Goal: Task Accomplishment & Management: Manage account settings

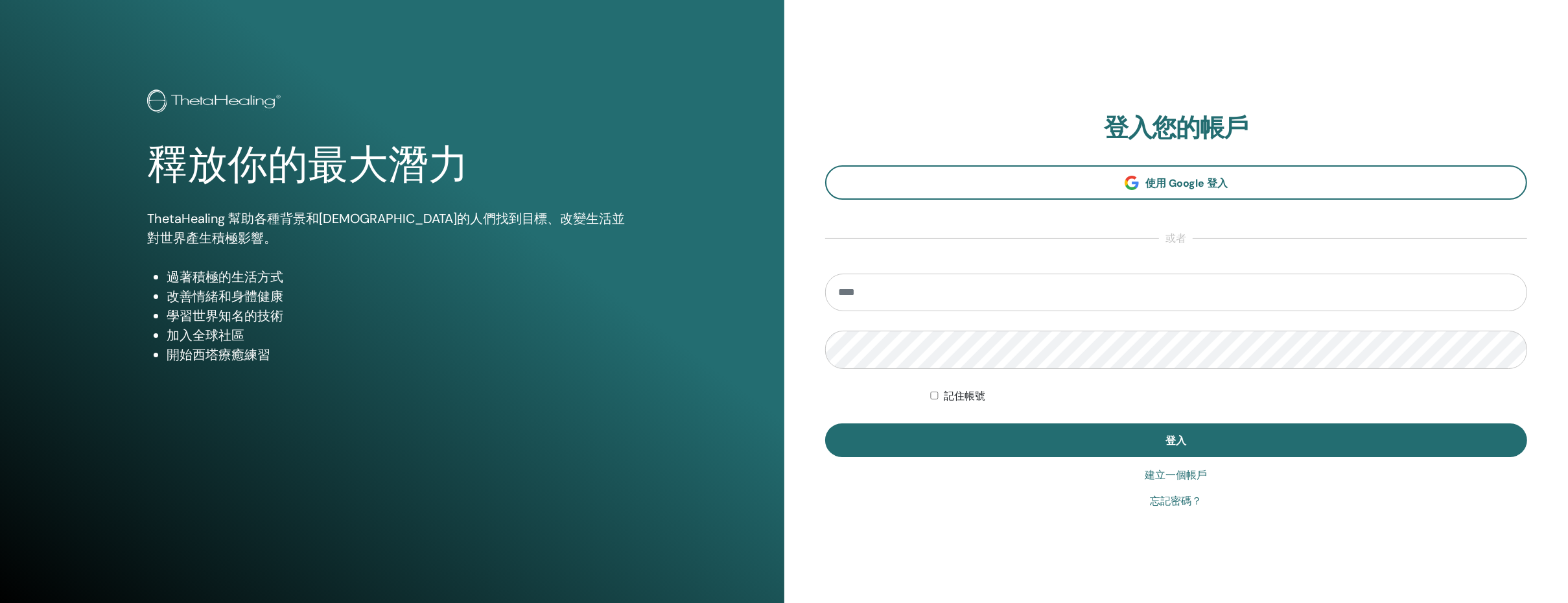
click at [879, 294] on input "email" at bounding box center [1177, 292] width 703 height 37
type input "**********"
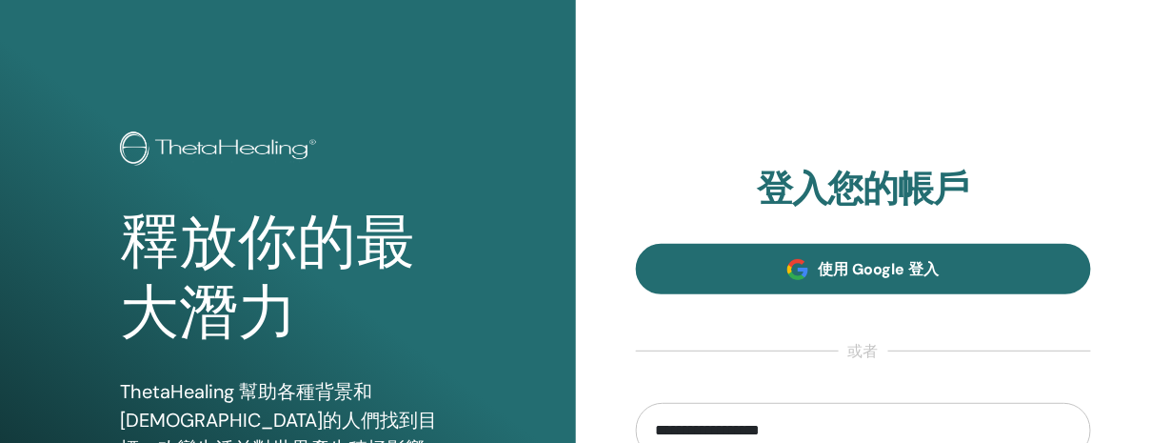
scroll to position [428, 0]
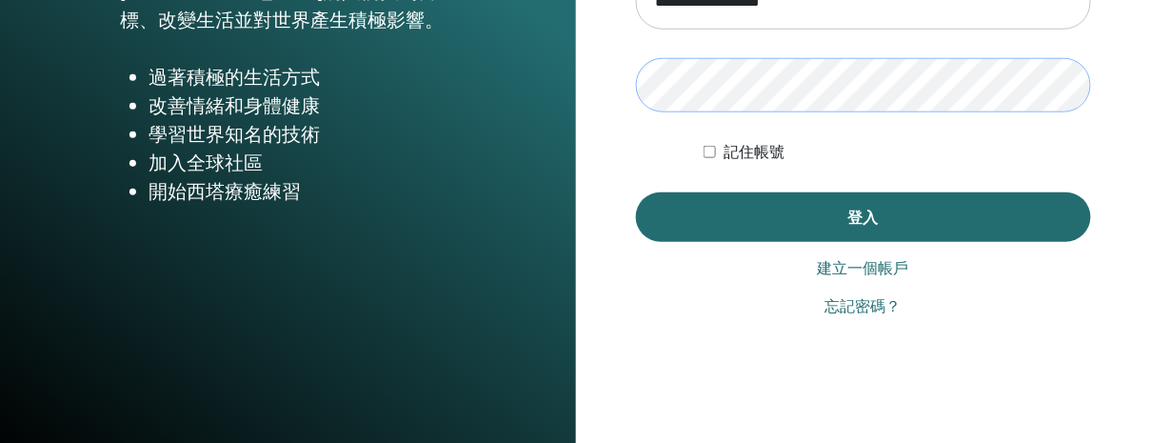
click at [621, 100] on div "**********" at bounding box center [864, 29] width 576 height 914
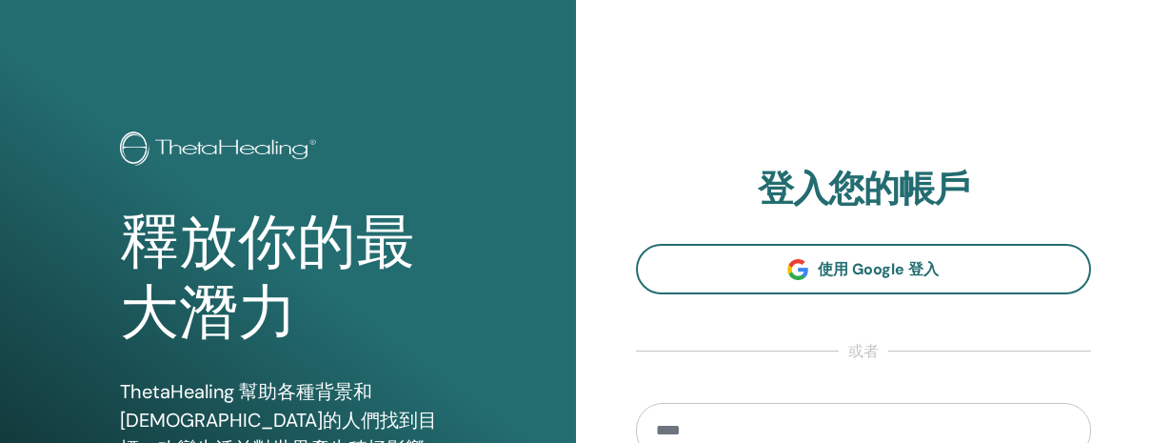
scroll to position [13, 0]
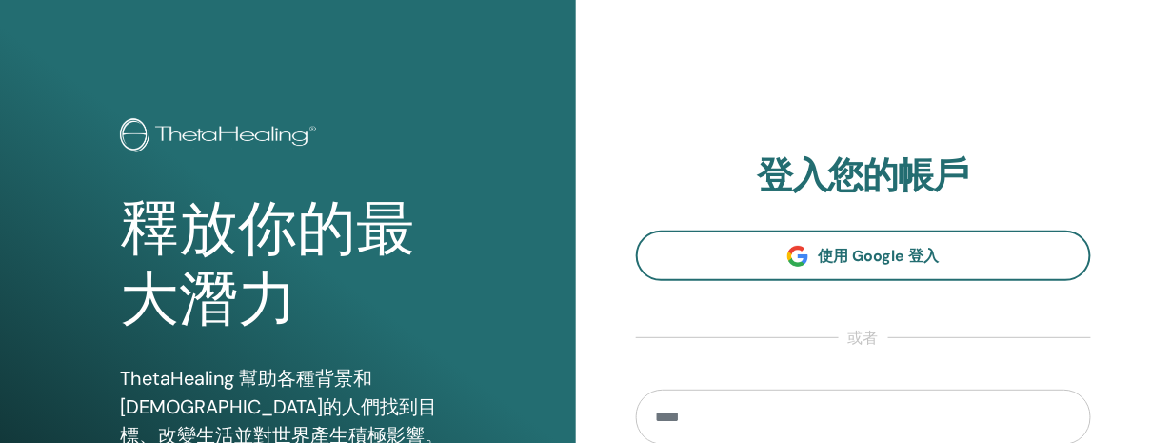
click at [697, 409] on input "email" at bounding box center [864, 416] width 456 height 55
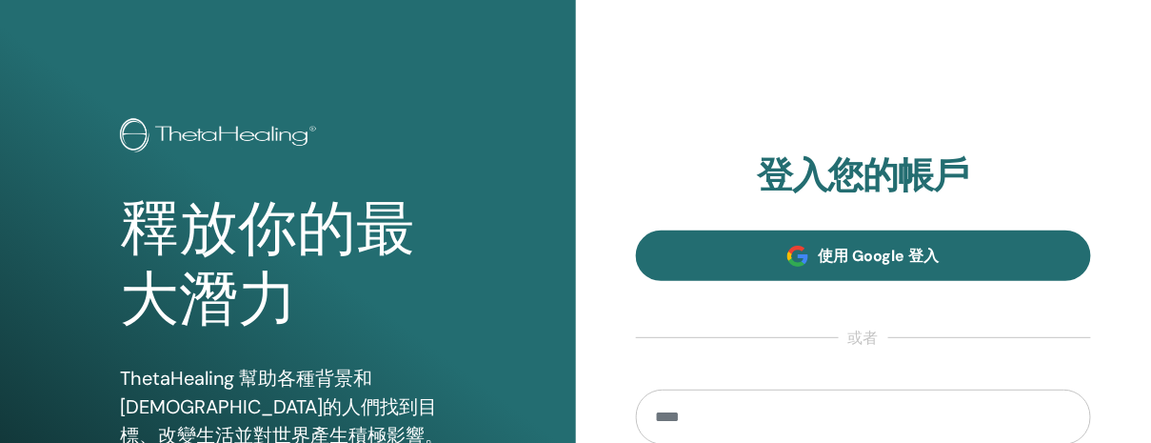
type input "**********"
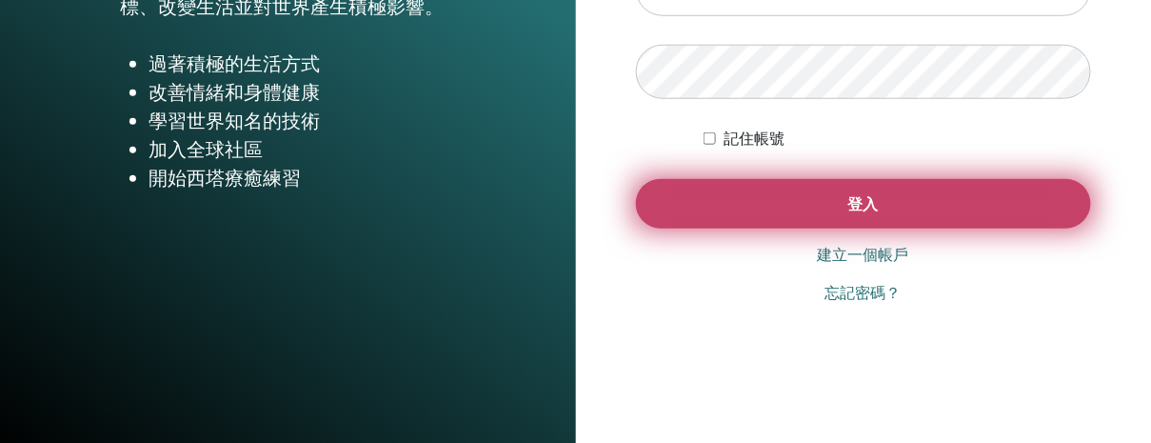
click at [880, 205] on button "登入" at bounding box center [864, 203] width 456 height 49
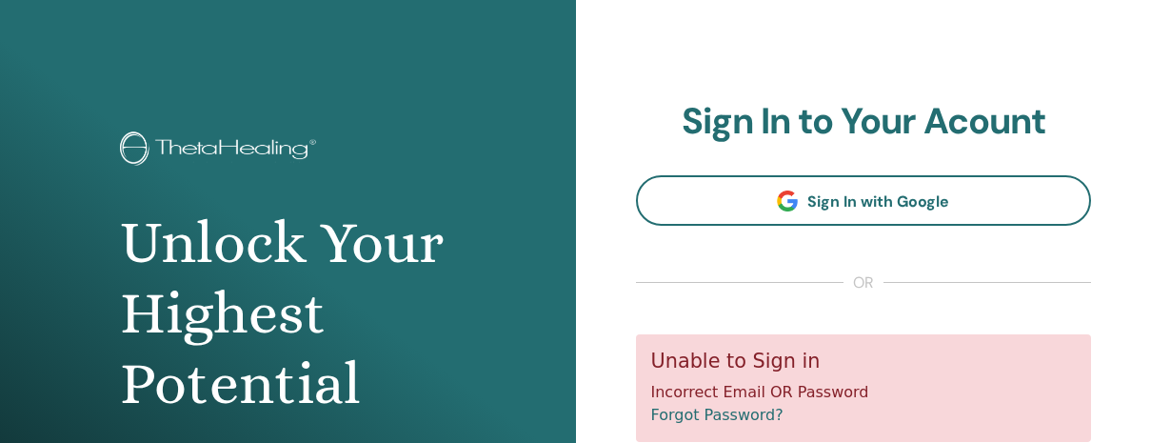
scroll to position [275, 0]
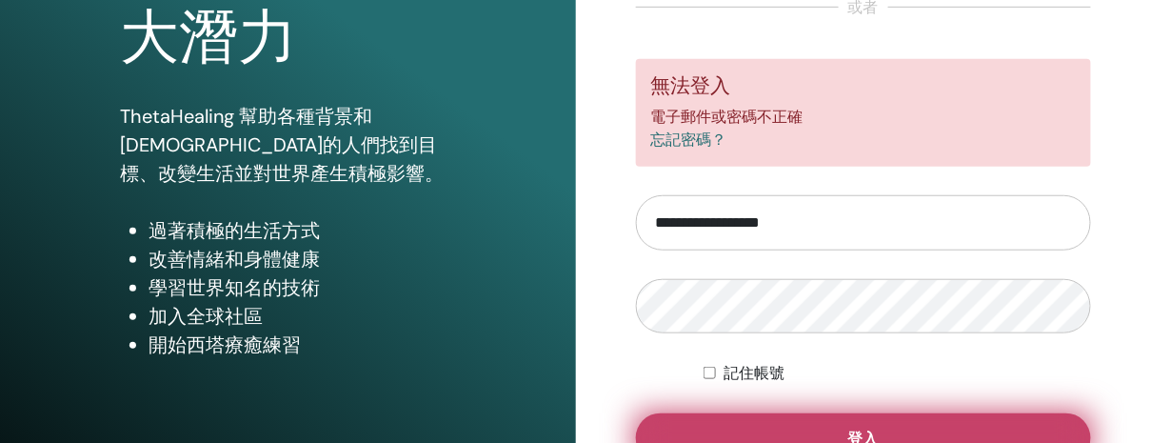
click at [691, 431] on button "登入" at bounding box center [864, 437] width 456 height 49
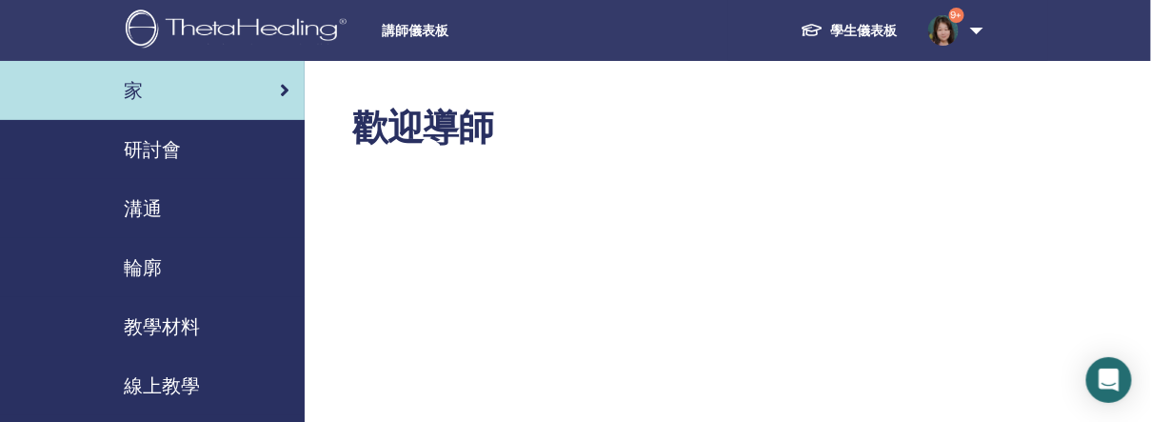
click at [162, 140] on font "研討會" at bounding box center [152, 149] width 57 height 25
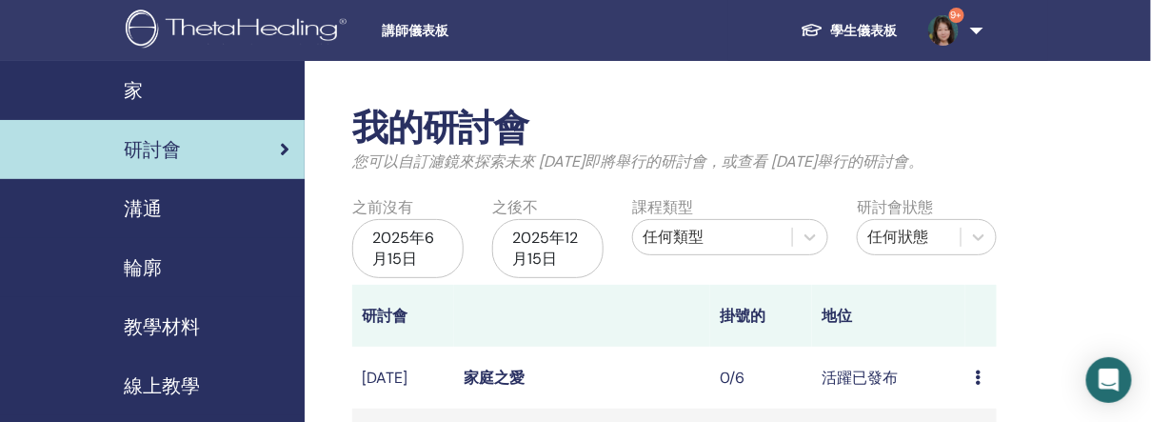
scroll to position [428, 0]
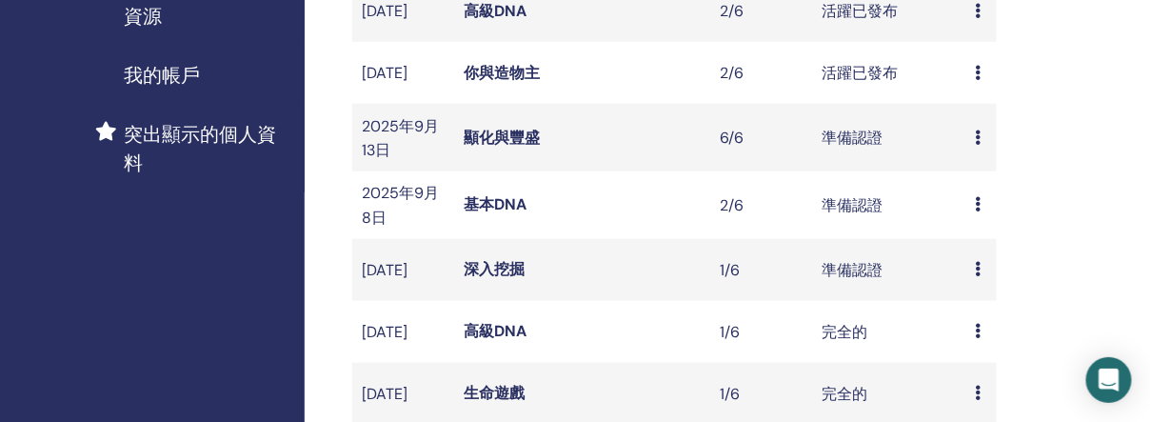
click at [976, 211] on icon at bounding box center [978, 203] width 6 height 15
click at [976, 257] on font "編輯" at bounding box center [973, 263] width 30 height 20
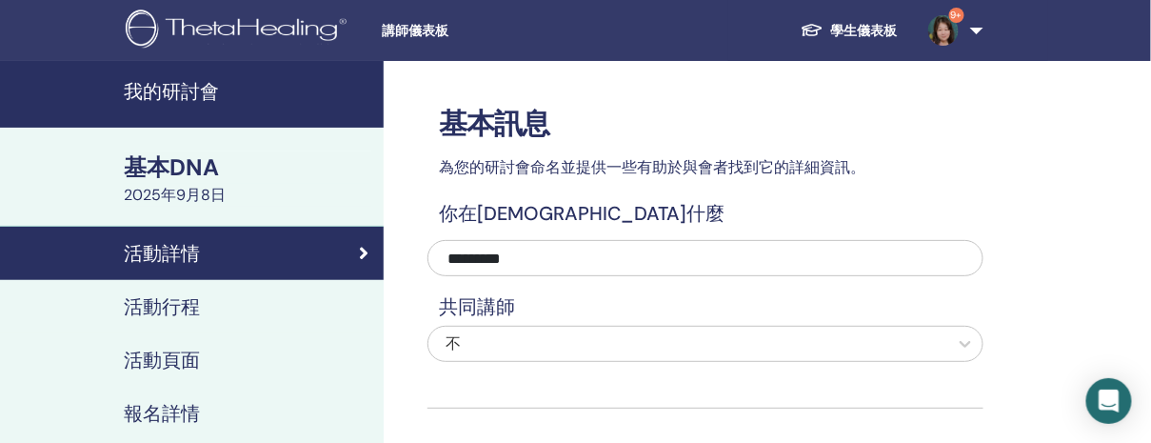
click at [166, 168] on font "基本DNA" at bounding box center [171, 167] width 95 height 30
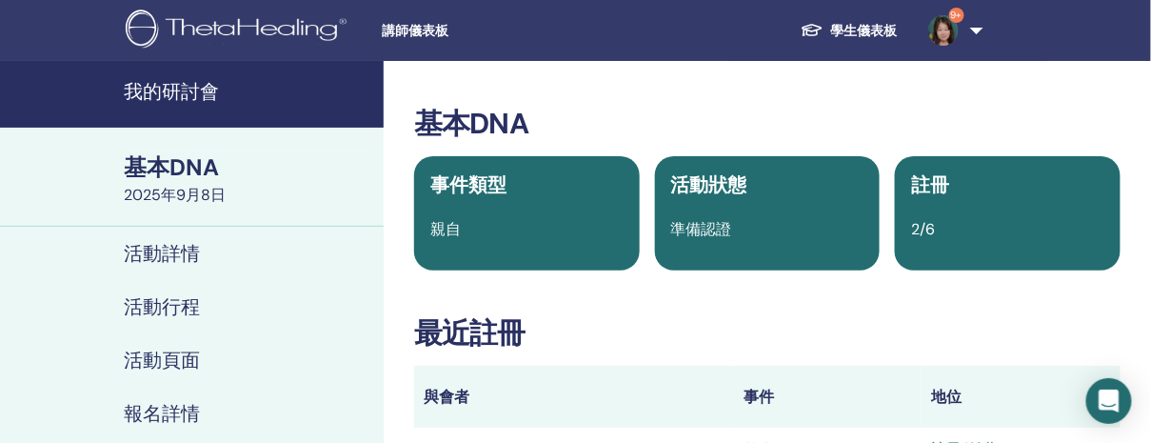
scroll to position [428, 0]
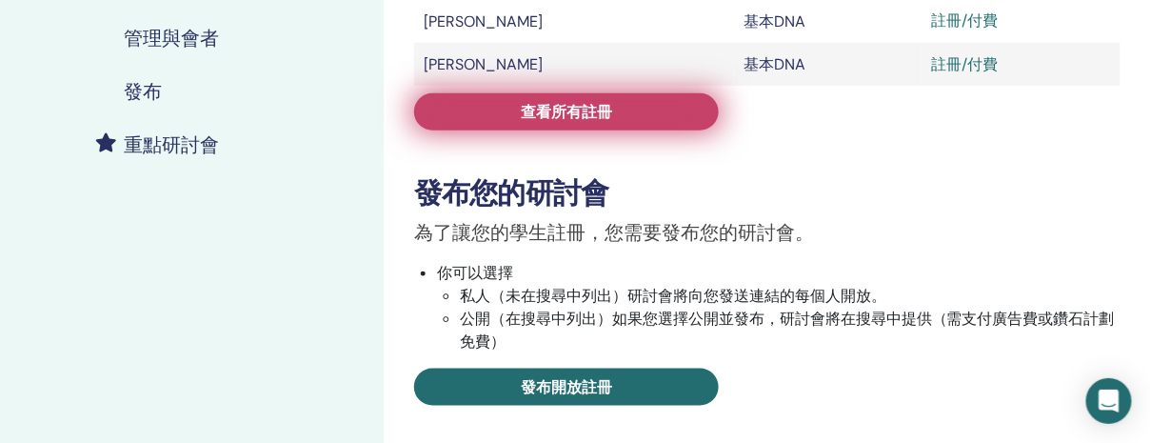
click at [647, 113] on link "查看所有註冊" at bounding box center [566, 111] width 305 height 37
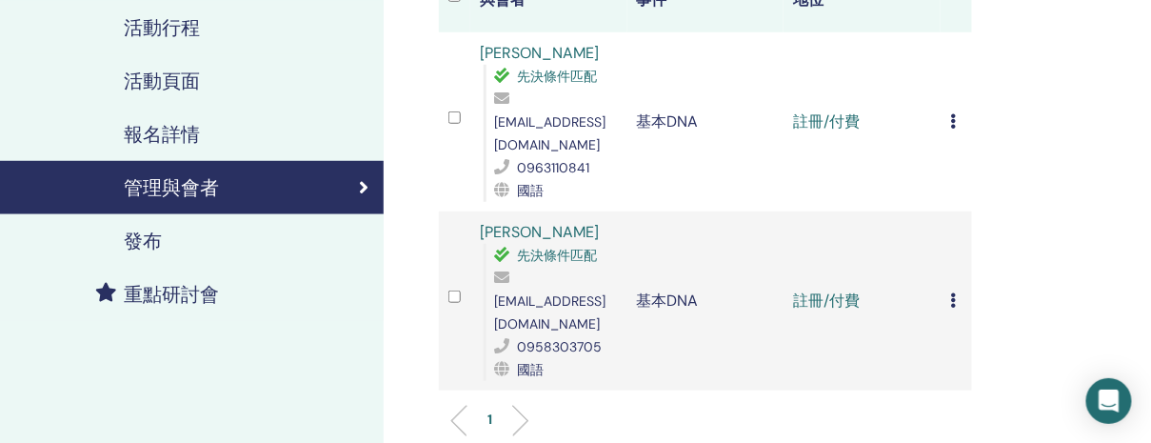
scroll to position [299, 0]
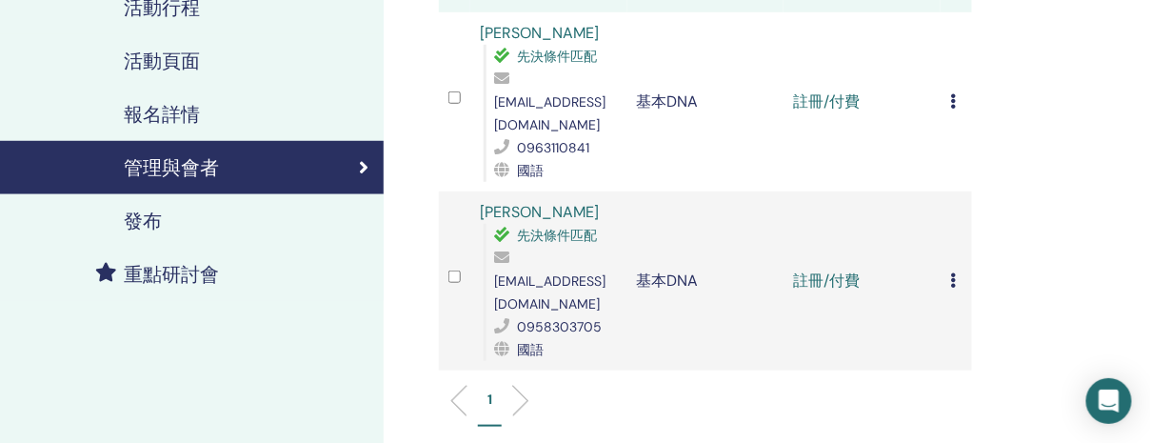
click at [846, 91] on td "註冊/付費" at bounding box center [861, 101] width 157 height 179
click at [950, 93] on icon at bounding box center [953, 100] width 6 height 15
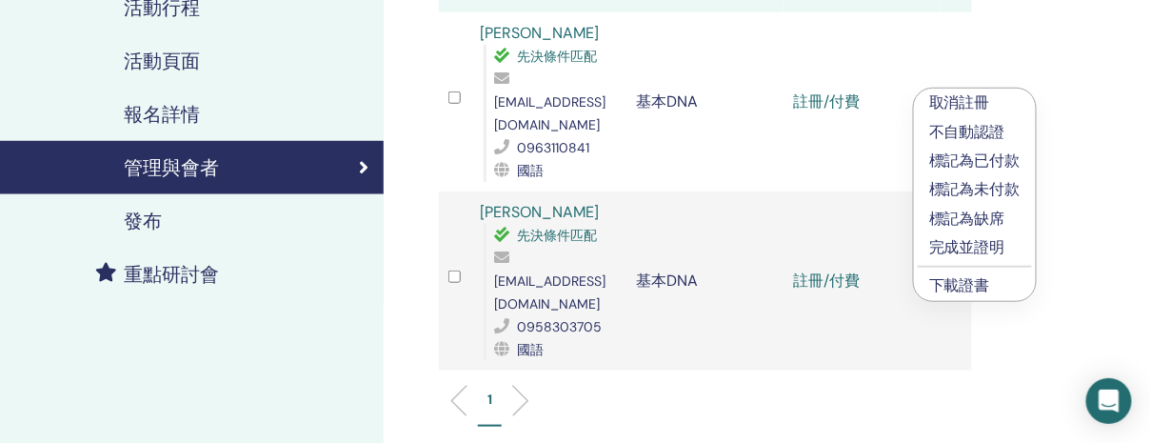
click at [974, 244] on font "完成並證明" at bounding box center [967, 247] width 76 height 20
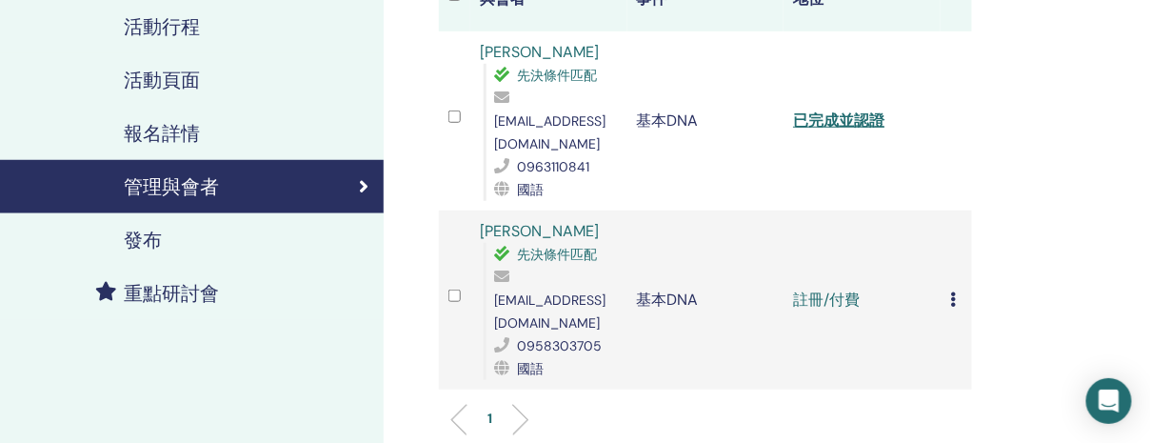
scroll to position [293, 0]
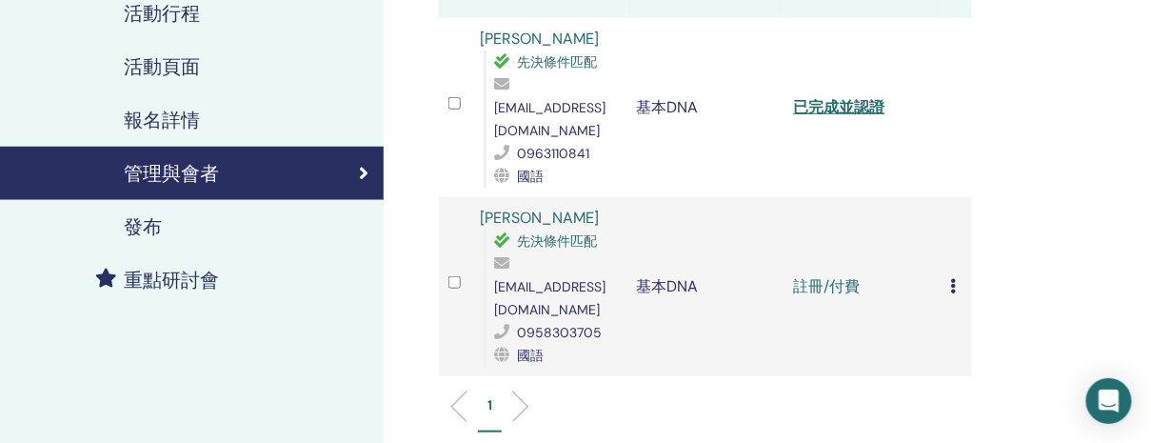
click at [948, 252] on td "取消註冊 不自動認證 標記為已付款 標記為未付款 標記為缺席 完成並證明 下載證書" at bounding box center [955, 286] width 31 height 179
click at [954, 278] on icon at bounding box center [953, 285] width 6 height 15
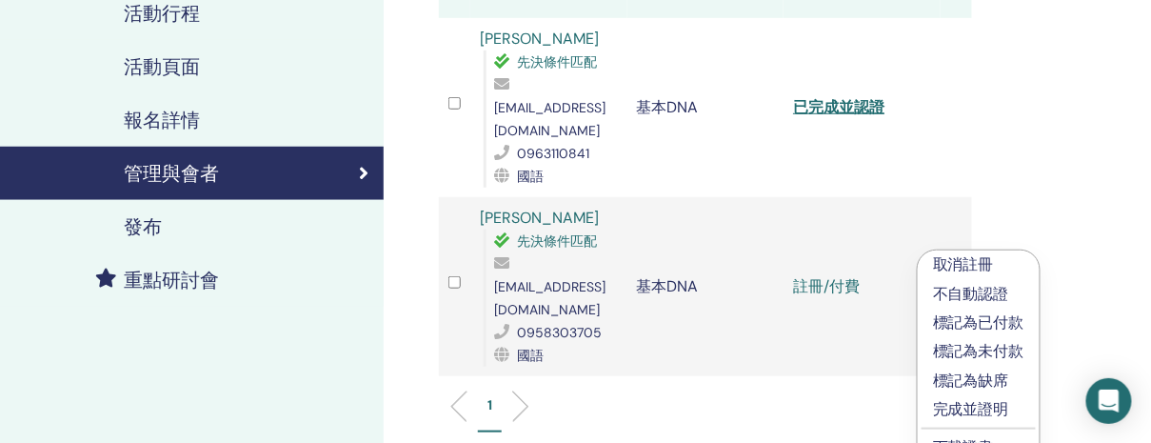
click at [970, 401] on font "完成並證明" at bounding box center [971, 409] width 76 height 20
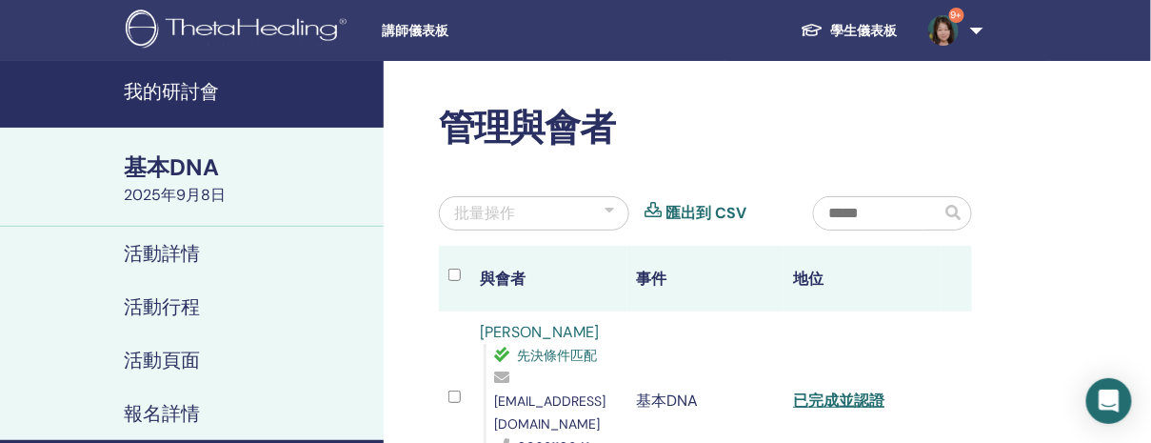
click at [159, 85] on font "我的研討會" at bounding box center [171, 91] width 95 height 25
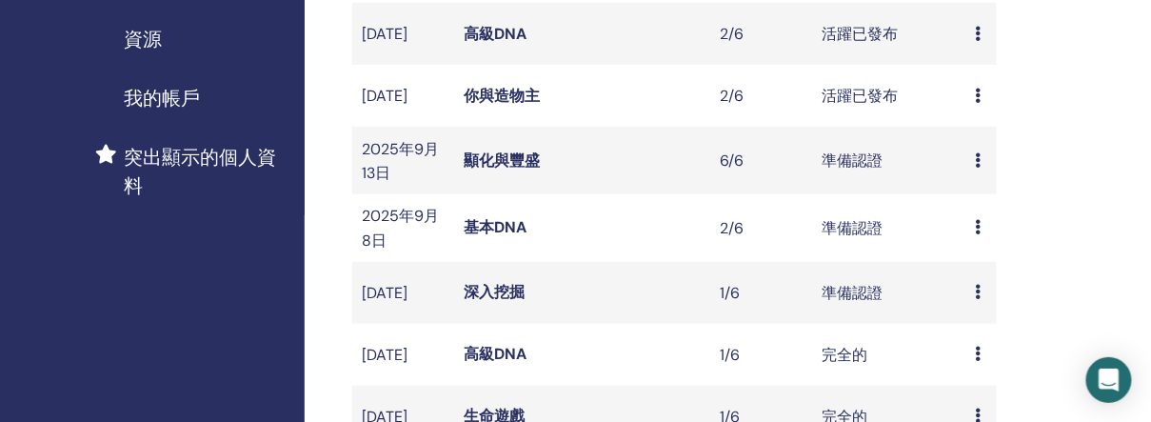
scroll to position [428, 0]
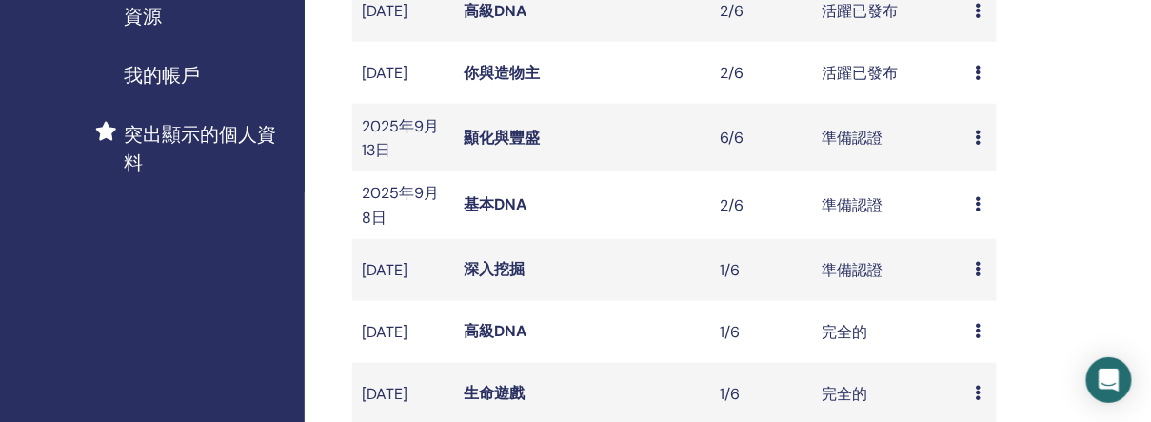
click at [499, 279] on font "深入挖掘" at bounding box center [494, 269] width 61 height 20
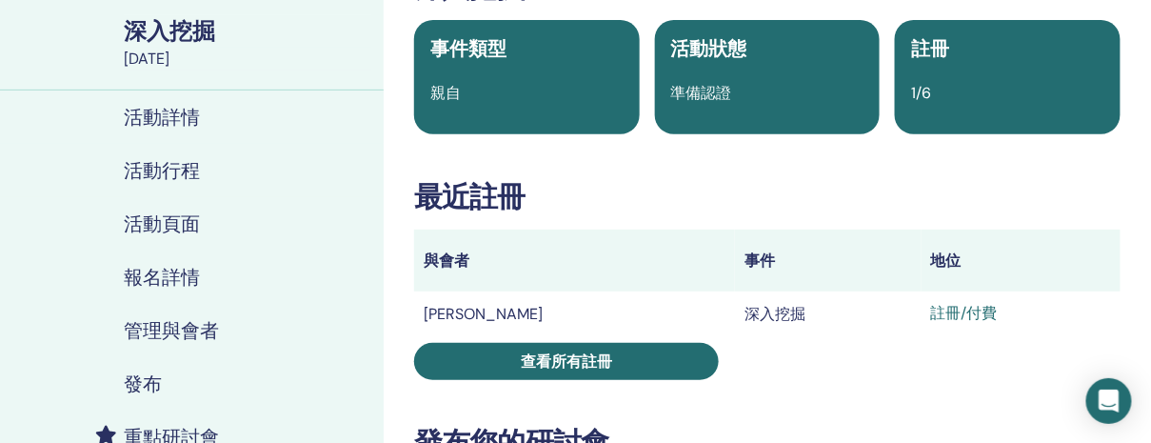
scroll to position [213, 0]
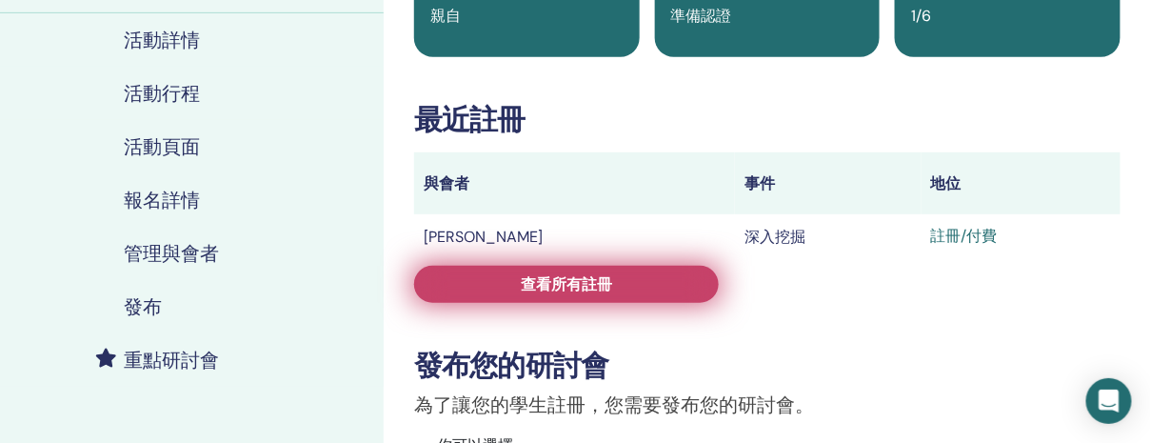
click at [562, 286] on font "查看所有註冊" at bounding box center [566, 284] width 91 height 20
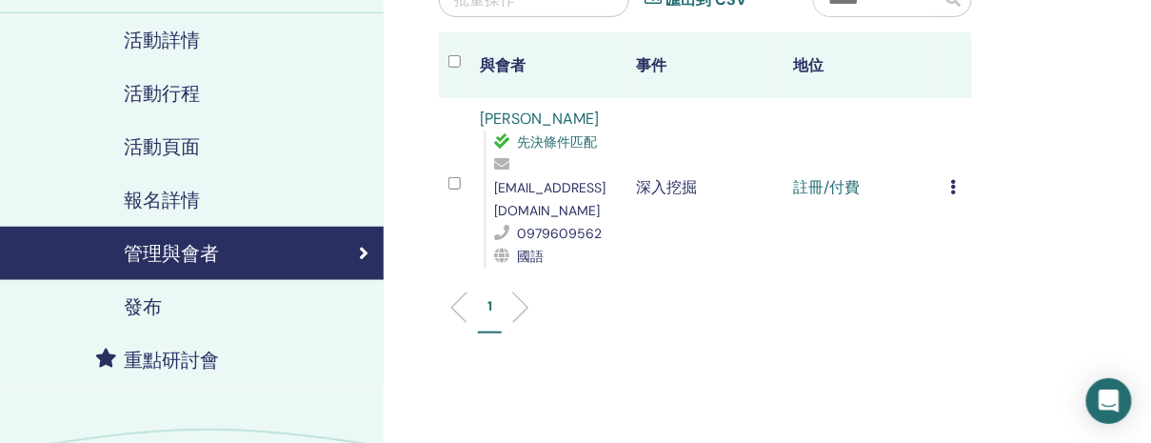
click at [954, 179] on icon at bounding box center [953, 186] width 6 height 15
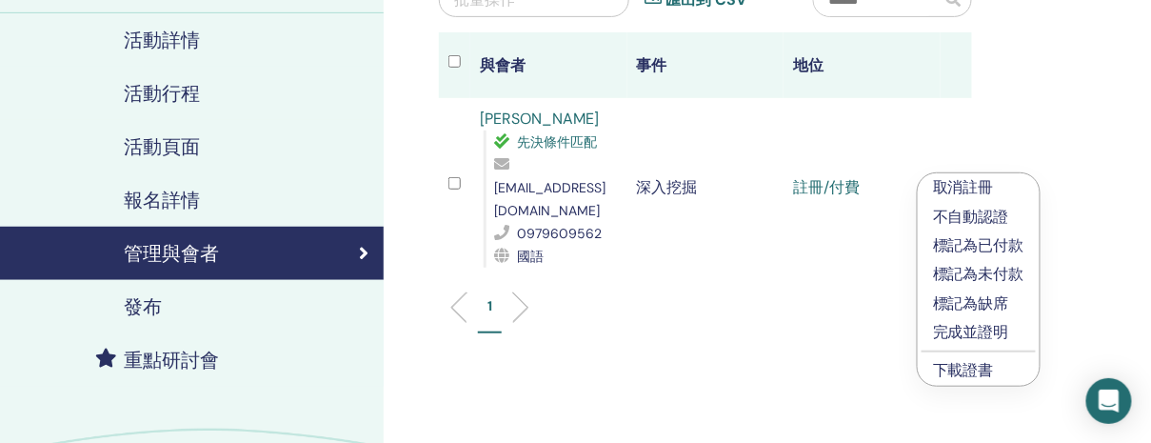
click at [956, 326] on font "完成並證明" at bounding box center [971, 332] width 76 height 20
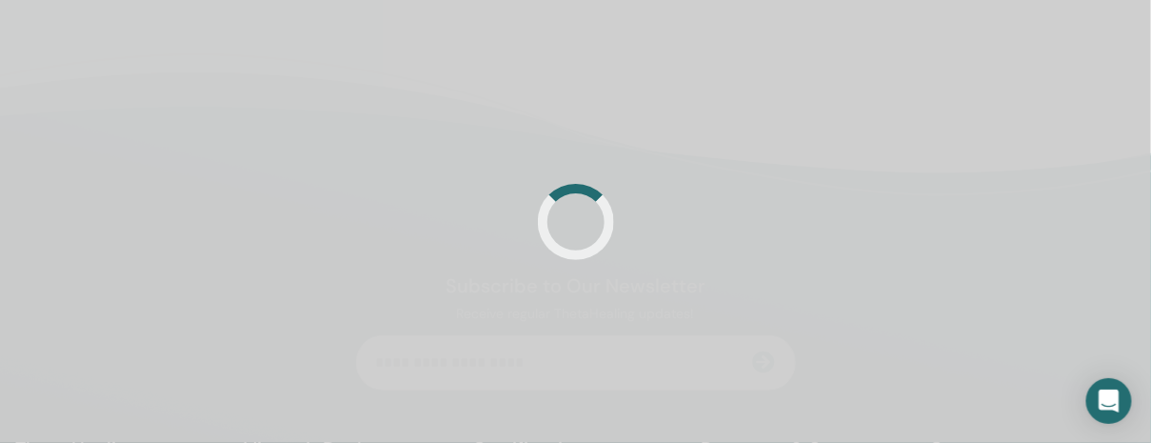
scroll to position [213, 0]
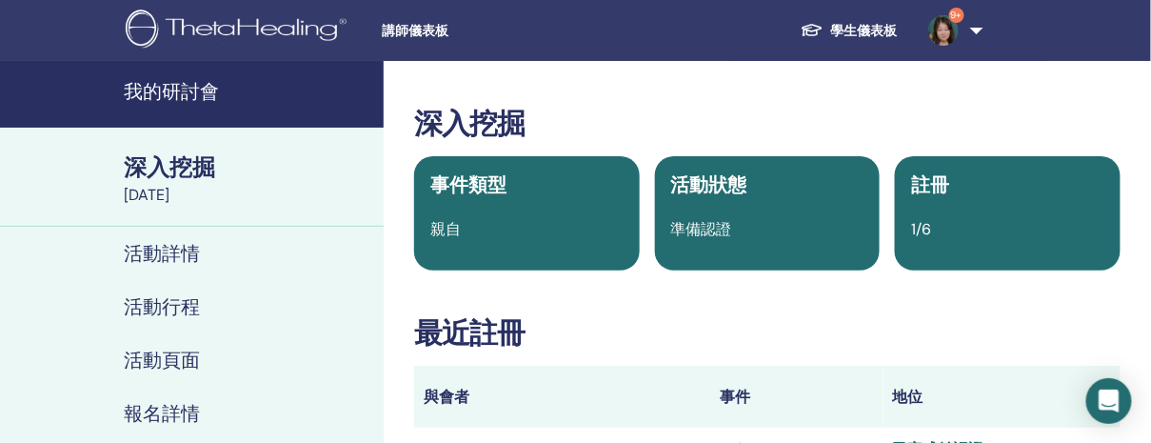
click at [168, 85] on font "我的研討會" at bounding box center [171, 91] width 95 height 25
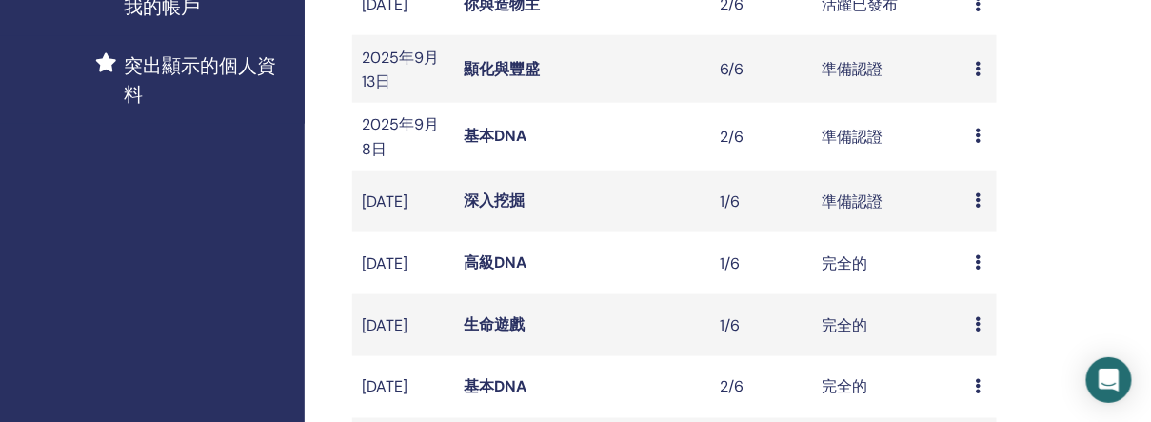
scroll to position [501, 0]
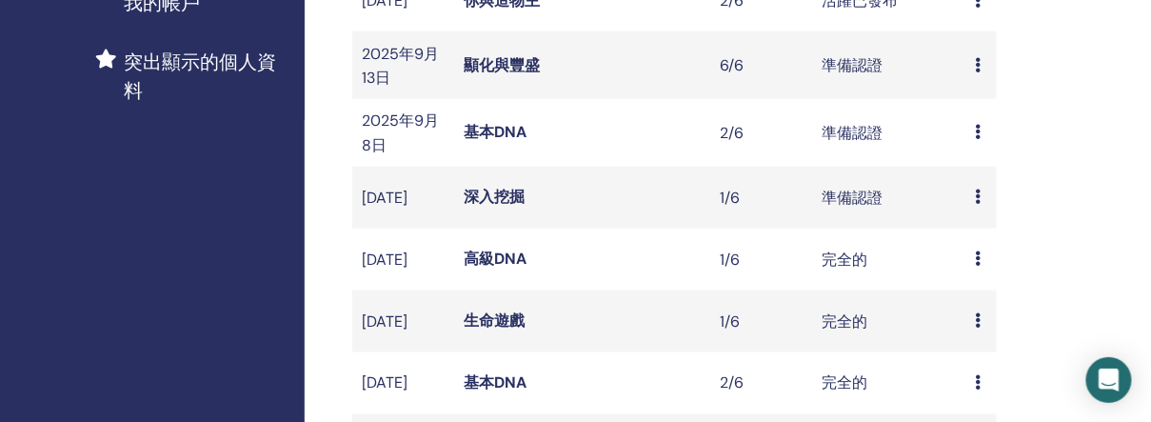
click at [506, 75] on font "顯化與豐盛" at bounding box center [502, 65] width 76 height 20
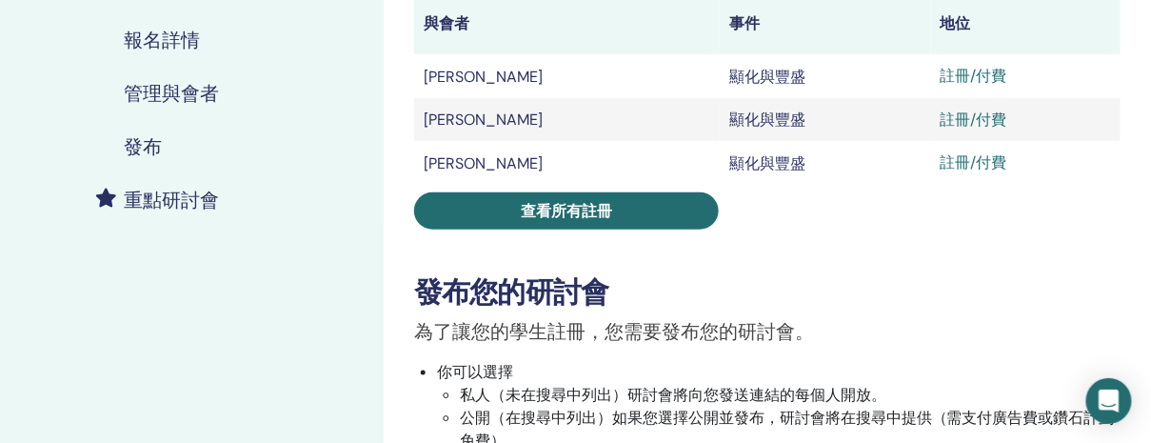
scroll to position [345, 0]
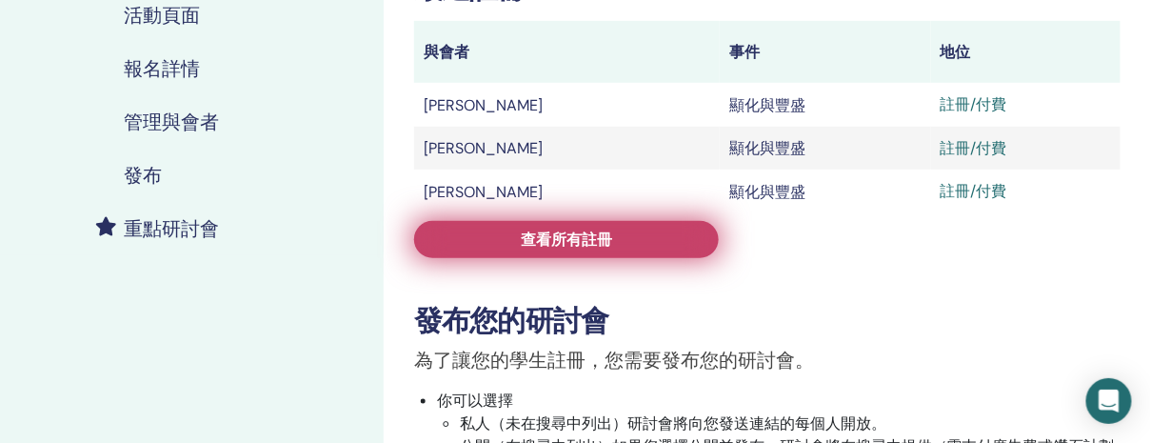
click at [618, 243] on link "查看所有註冊" at bounding box center [566, 239] width 305 height 37
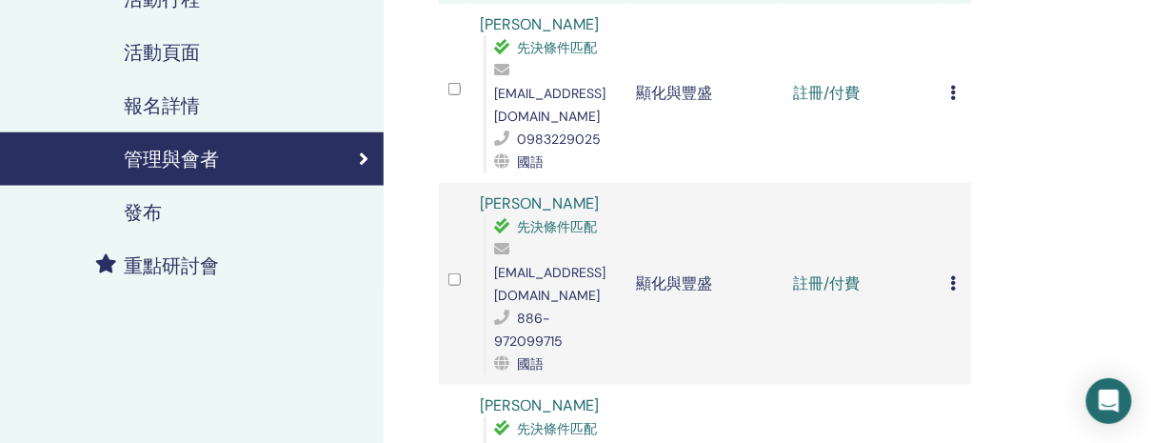
scroll to position [214, 0]
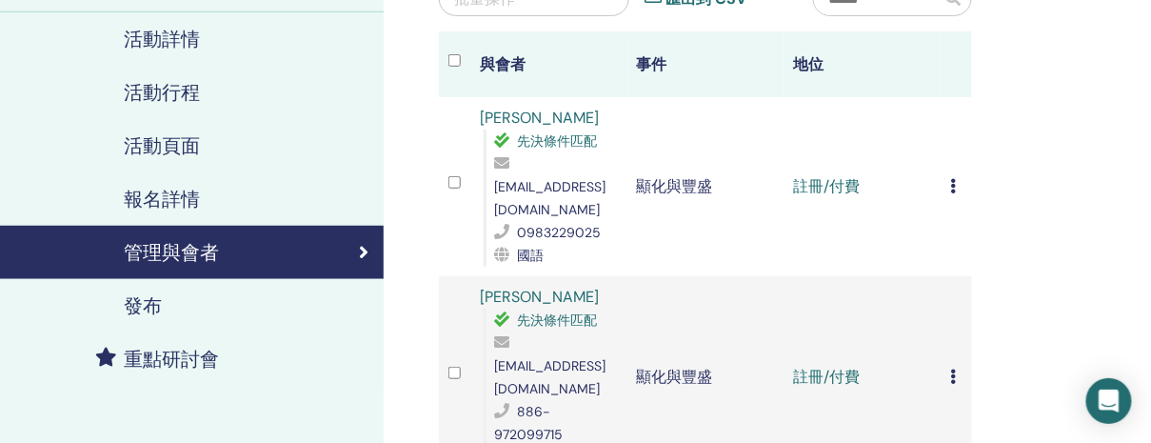
click at [948, 172] on td "取消註冊 不自動認證 標記為已付款 標記為未付款 標記為缺席 完成並證明 下載證書" at bounding box center [955, 186] width 31 height 179
click at [950, 178] on icon at bounding box center [953, 185] width 6 height 15
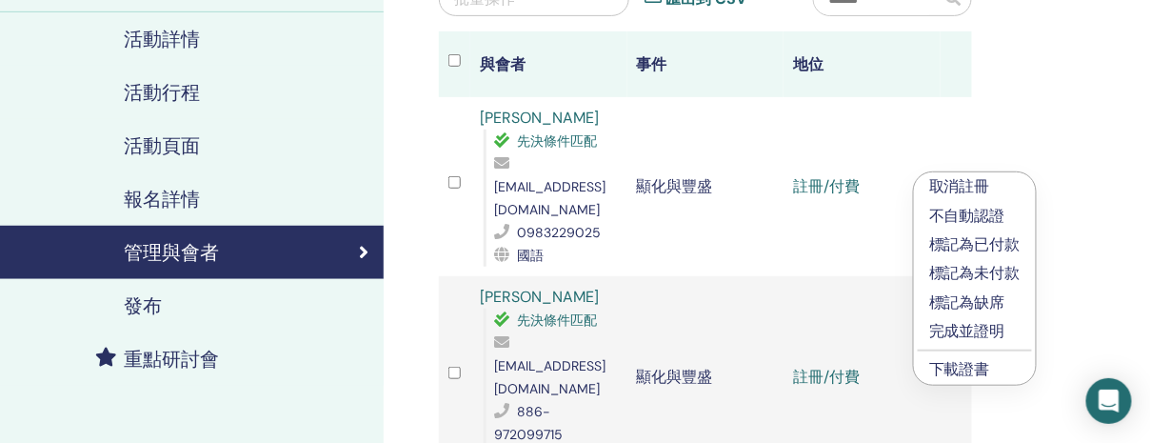
click at [951, 324] on font "完成並證明" at bounding box center [967, 331] width 76 height 20
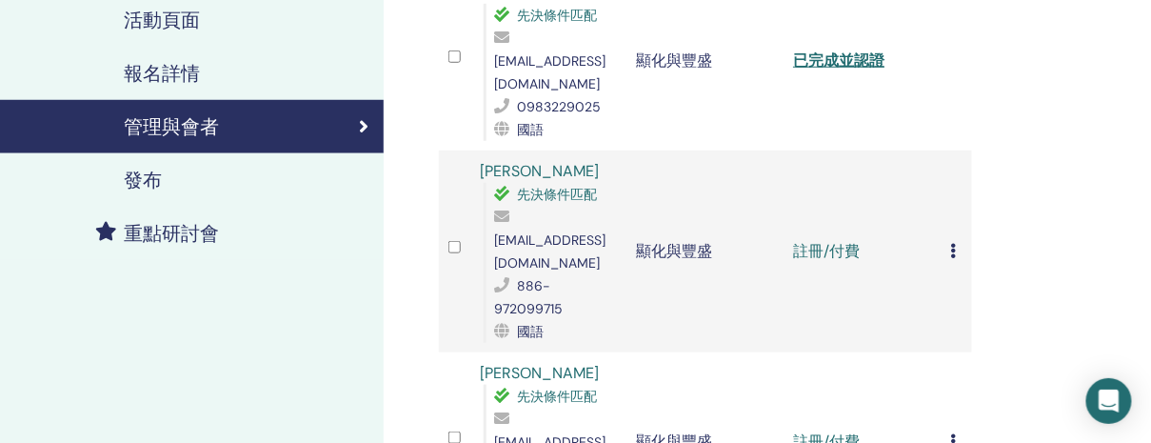
scroll to position [375, 0]
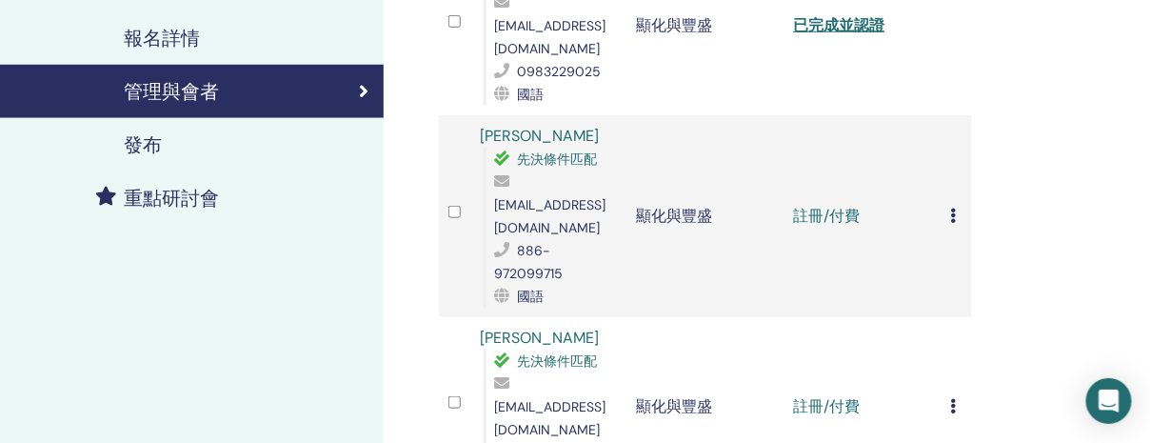
click at [950, 208] on icon at bounding box center [953, 215] width 6 height 15
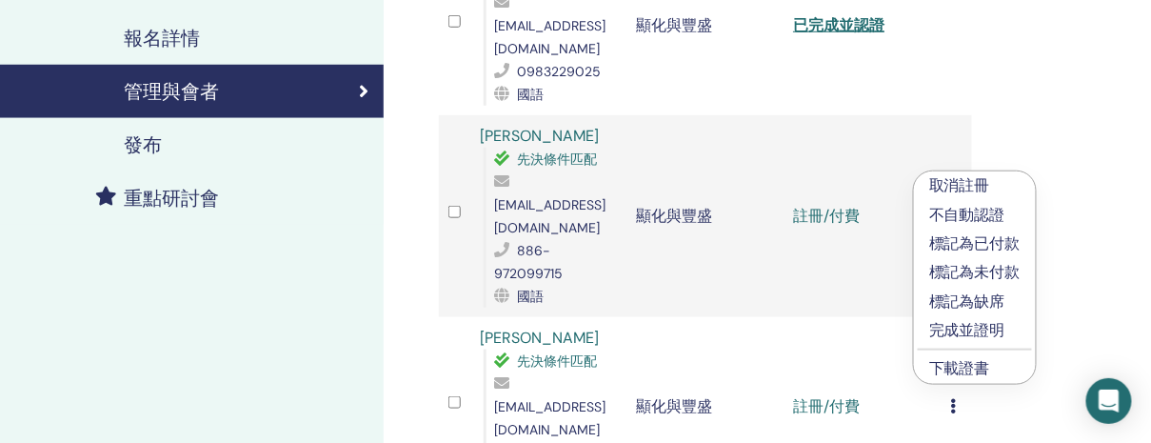
click at [965, 326] on font "完成並證明" at bounding box center [967, 330] width 76 height 20
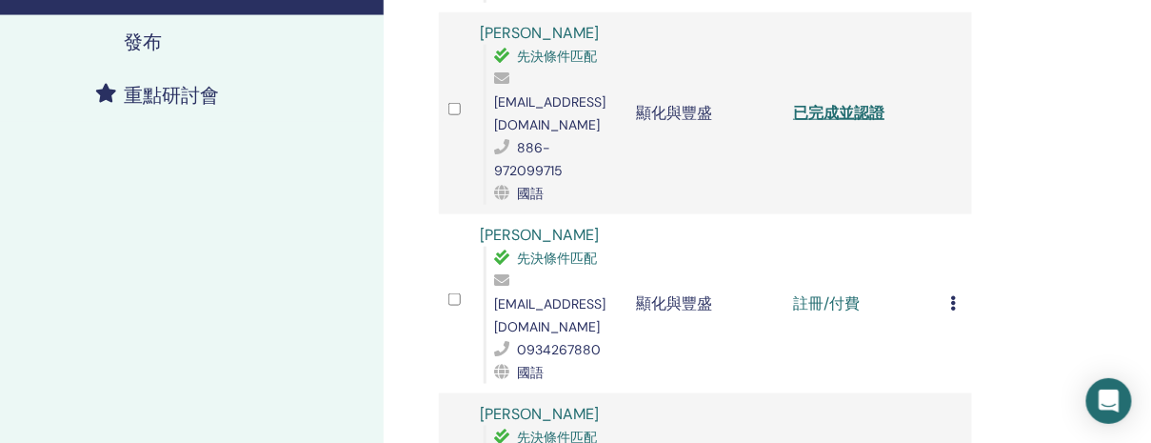
scroll to position [484, 0]
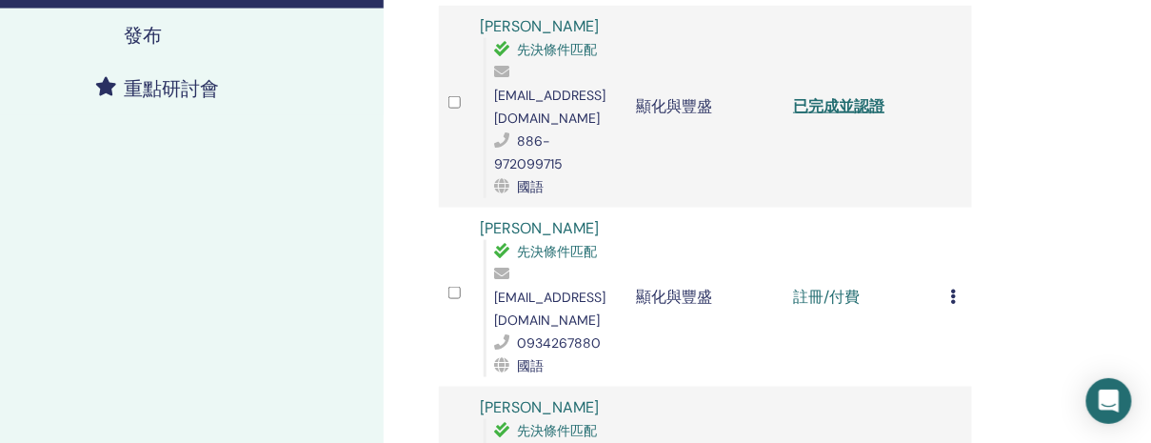
click at [948, 211] on td "取消註冊 不自動認證 標記為已付款 標記為未付款 標記為缺席 完成並證明 下載證書" at bounding box center [955, 297] width 31 height 179
click at [948, 213] on td "取消註冊 不自動認證 標記為已付款 標記為未付款 標記為缺席 完成並證明 下載證書" at bounding box center [955, 297] width 31 height 179
click at [952, 288] on icon at bounding box center [953, 295] width 6 height 15
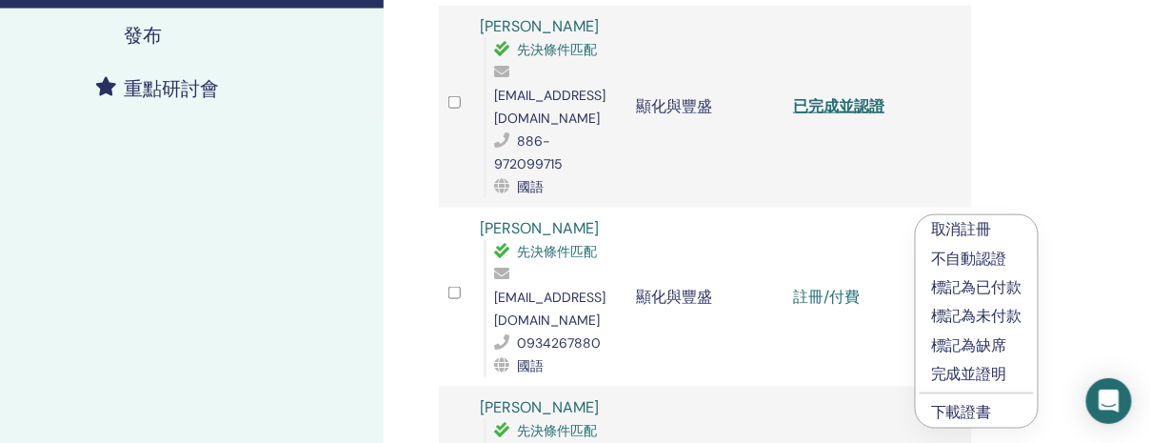
click at [984, 374] on font "完成並證明" at bounding box center [969, 374] width 76 height 20
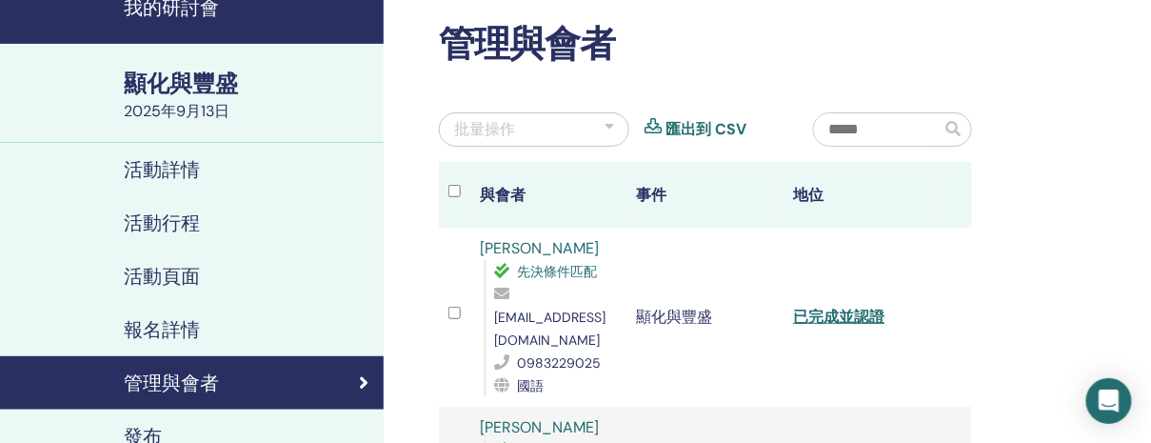
scroll to position [485, 0]
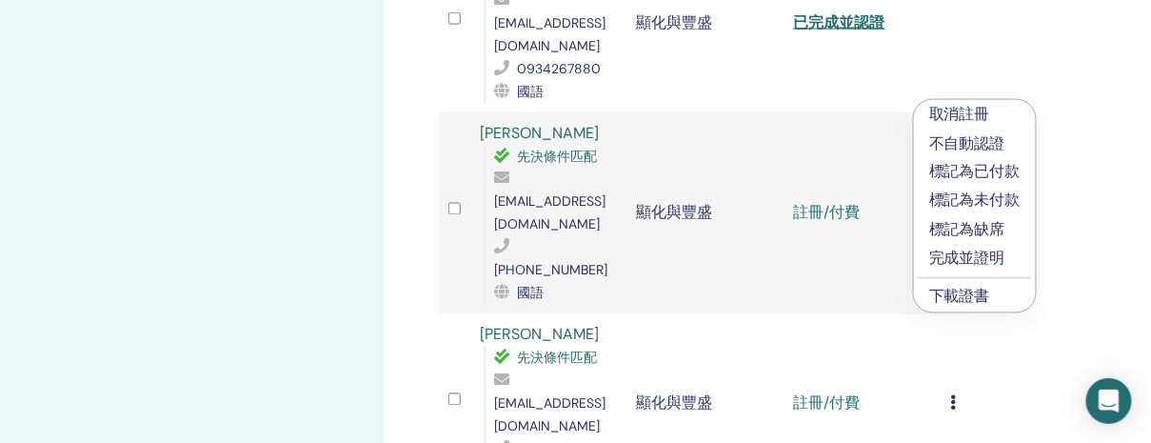
scroll to position [762, 0]
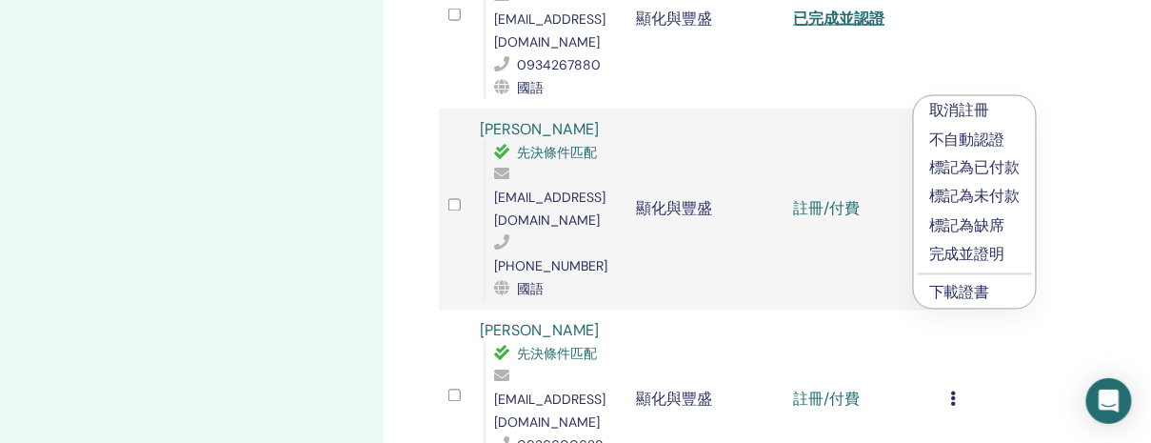
click at [967, 249] on font "完成並證明" at bounding box center [967, 255] width 76 height 20
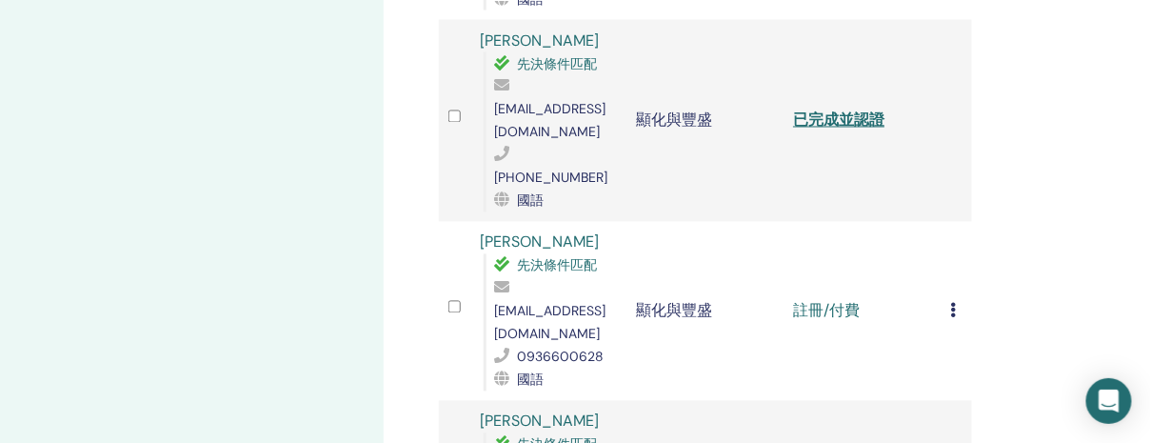
scroll to position [877, 0]
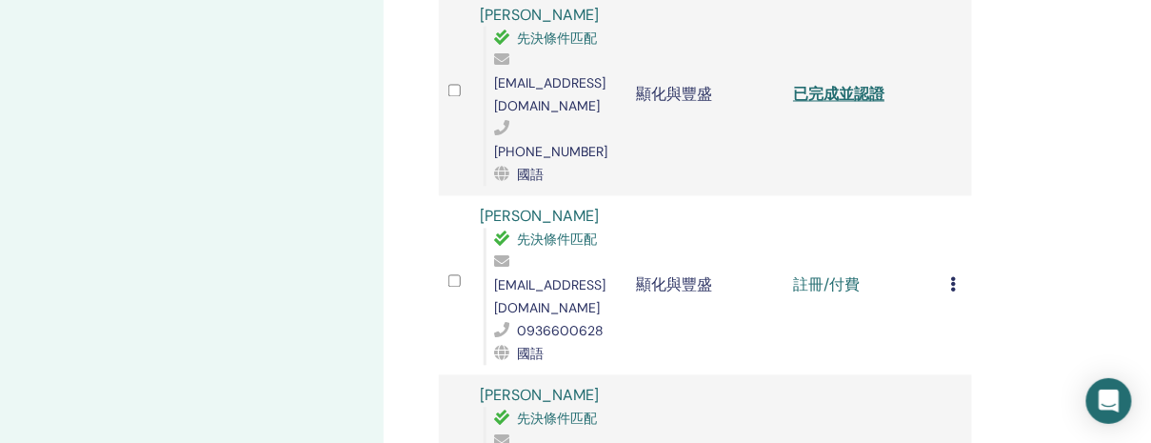
click at [953, 277] on icon at bounding box center [953, 284] width 6 height 15
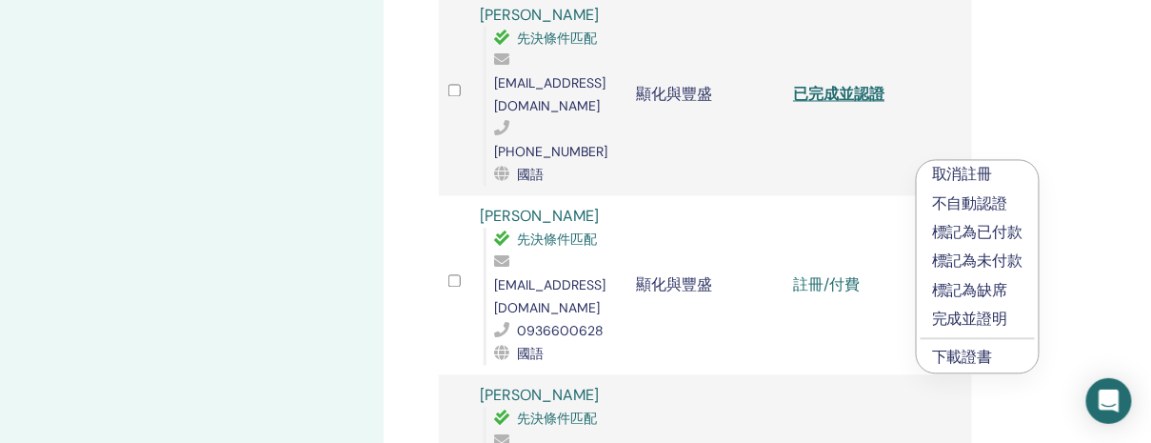
click at [964, 316] on font "完成並證明" at bounding box center [970, 319] width 76 height 20
